Goal: Navigation & Orientation: Find specific page/section

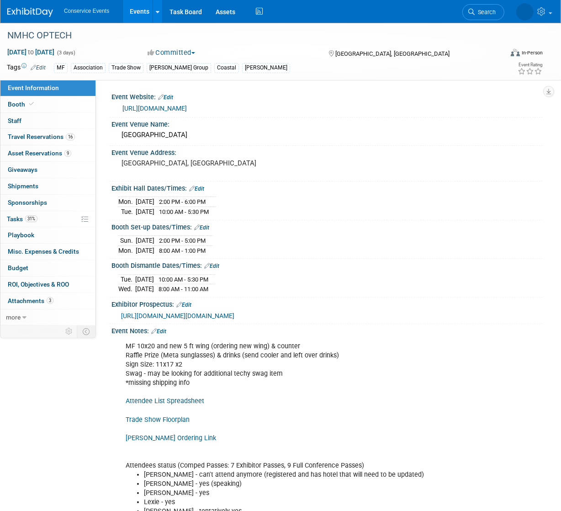
click at [141, 11] on link "Events" at bounding box center [139, 11] width 33 height 23
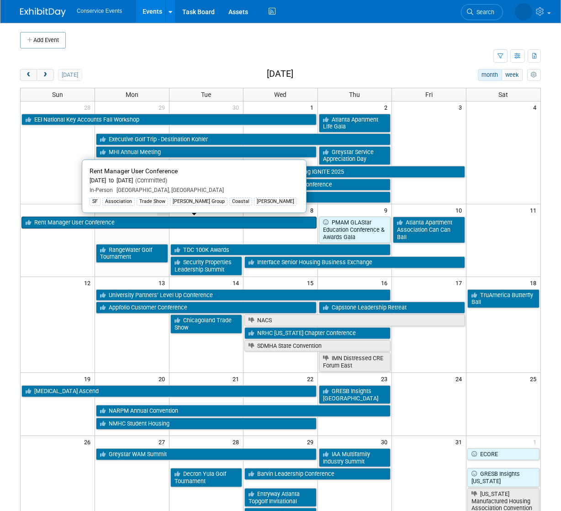
click at [56, 223] on link "Rent Manager User Conference" at bounding box center [168, 223] width 295 height 12
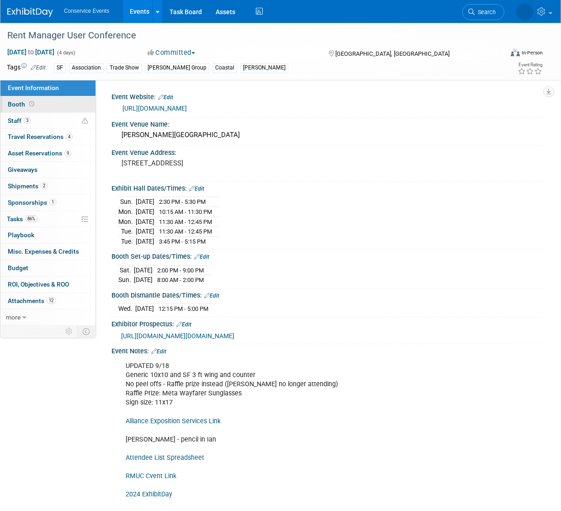
click at [42, 106] on link "Booth" at bounding box center [47, 104] width 95 height 16
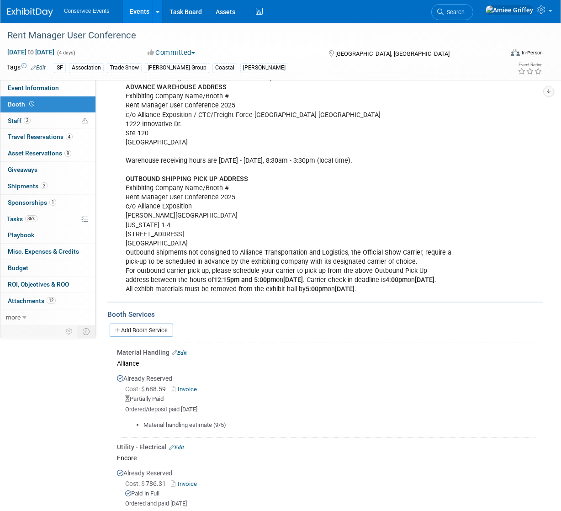
scroll to position [318, 0]
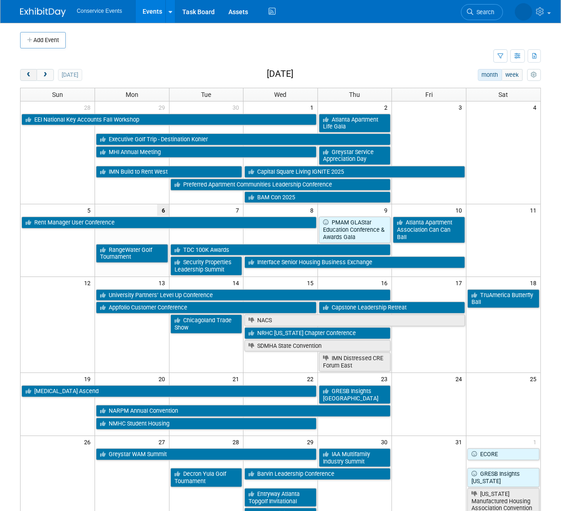
click at [31, 77] on span "prev" at bounding box center [28, 75] width 7 height 6
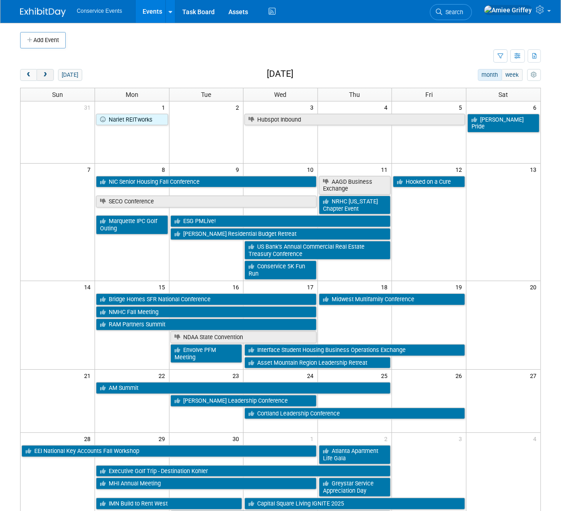
click at [48, 76] on span "next" at bounding box center [45, 75] width 7 height 6
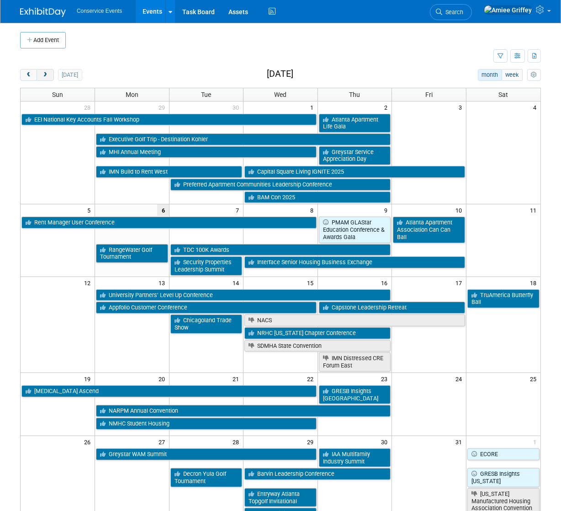
click at [48, 76] on span "next" at bounding box center [45, 75] width 7 height 6
